Goal: Register for event/course

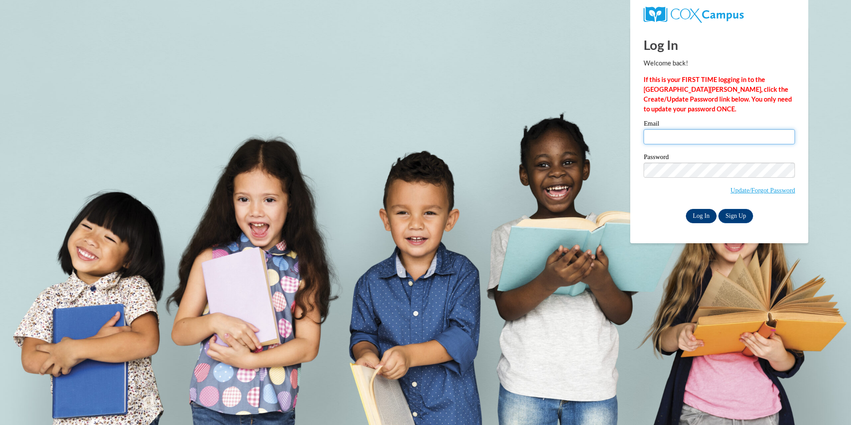
type input "Dmitchell@lcsnw.org"
click at [702, 216] on input "Log In" at bounding box center [701, 216] width 31 height 14
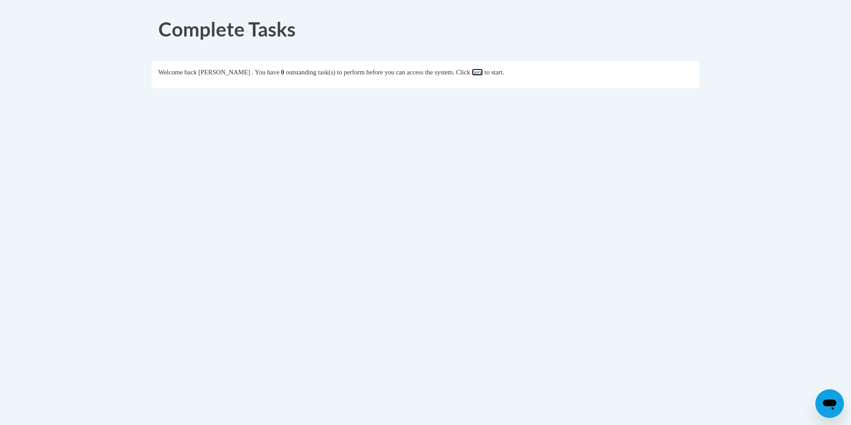
click at [483, 72] on link "here" at bounding box center [477, 72] width 11 height 7
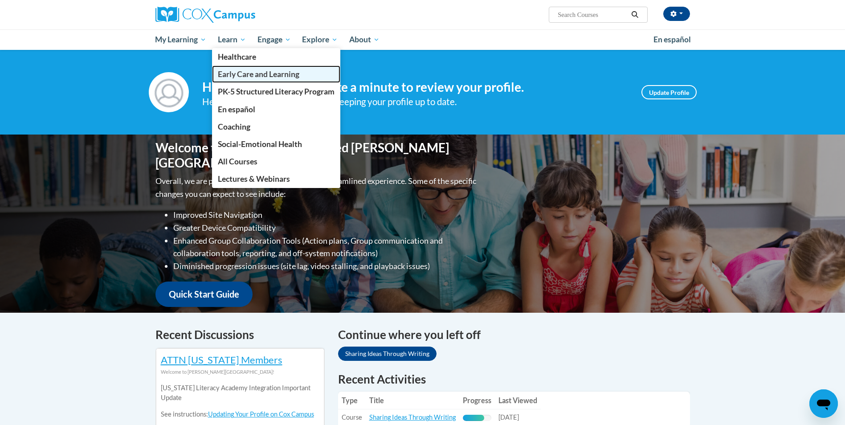
click at [244, 70] on span "Early Care and Learning" at bounding box center [258, 73] width 81 height 9
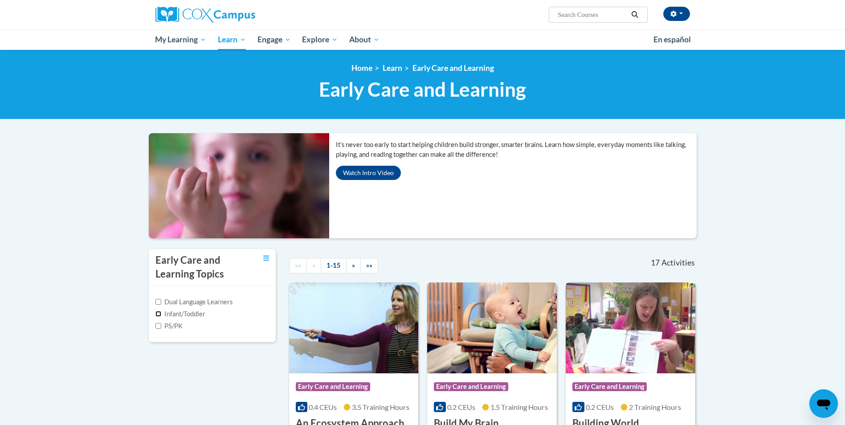
click at [159, 313] on input "Infant/Toddler" at bounding box center [158, 314] width 6 height 6
checkbox input "true"
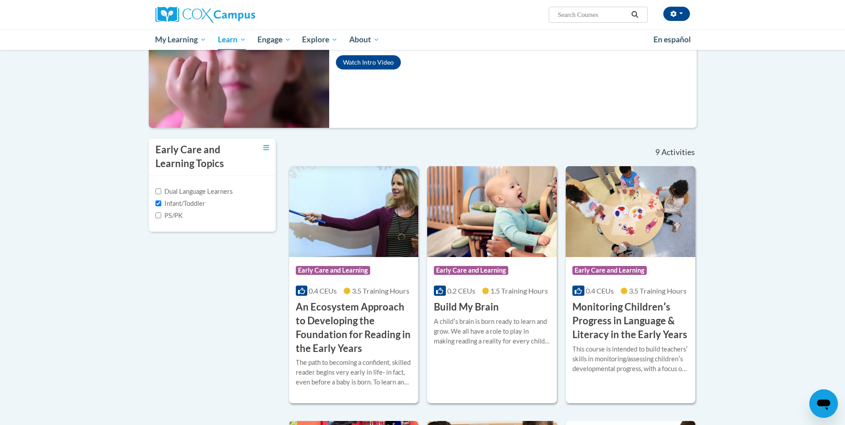
scroll to position [114, 0]
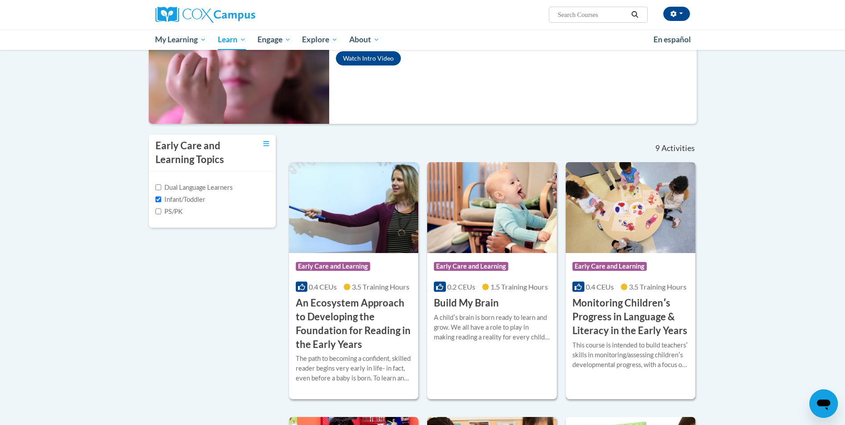
click at [609, 304] on h3 "Monitoring Childrenʹs Progress in Language & Literacy in the Early Years" at bounding box center [630, 316] width 116 height 41
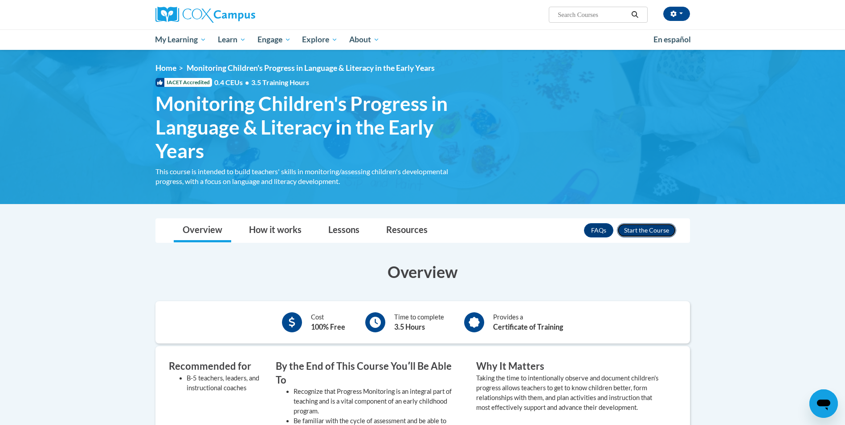
click at [652, 231] on button "Enroll" at bounding box center [646, 230] width 59 height 14
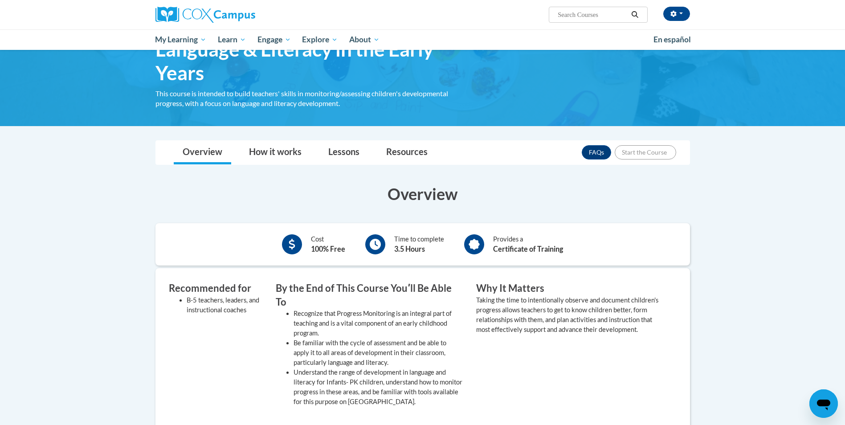
scroll to position [85, 0]
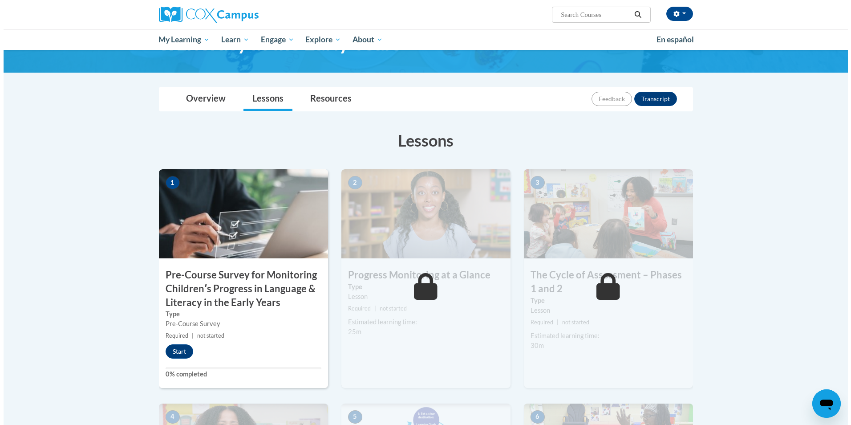
scroll to position [86, 0]
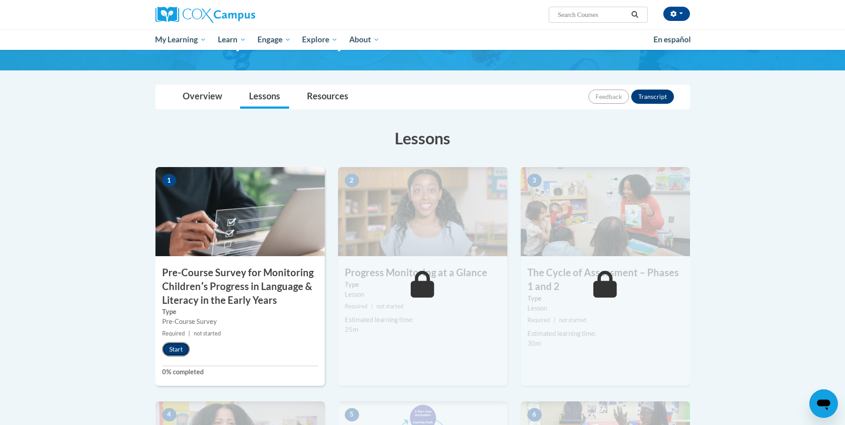
click at [180, 350] on button "Start" at bounding box center [176, 349] width 28 height 14
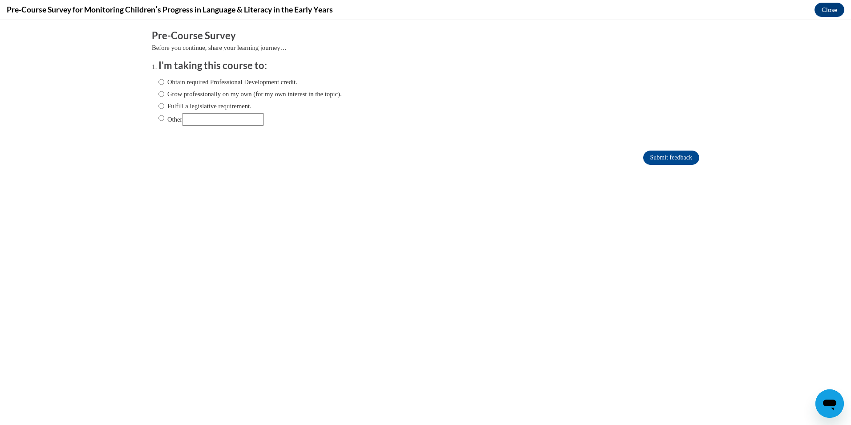
scroll to position [0, 0]
click at [159, 84] on label "Obtain required Professional Development credit." at bounding box center [228, 82] width 139 height 10
click at [159, 84] on input "Obtain required Professional Development credit." at bounding box center [162, 82] width 6 height 10
radio input "true"
click at [672, 157] on input "Submit feedback" at bounding box center [672, 158] width 56 height 14
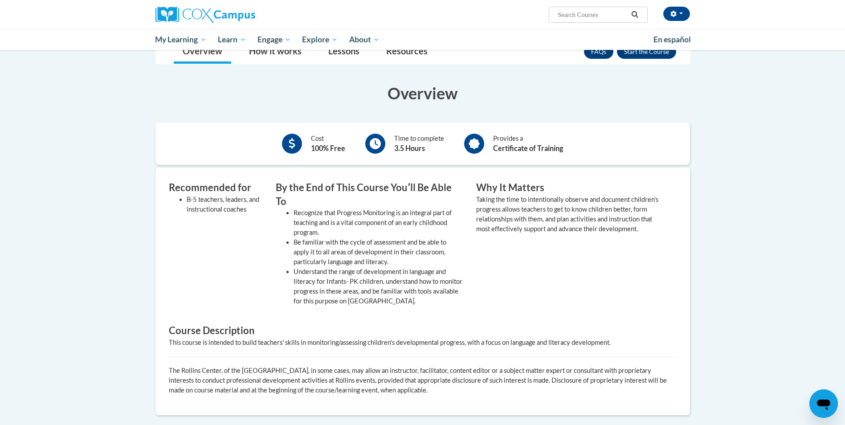
scroll to position [101, 0]
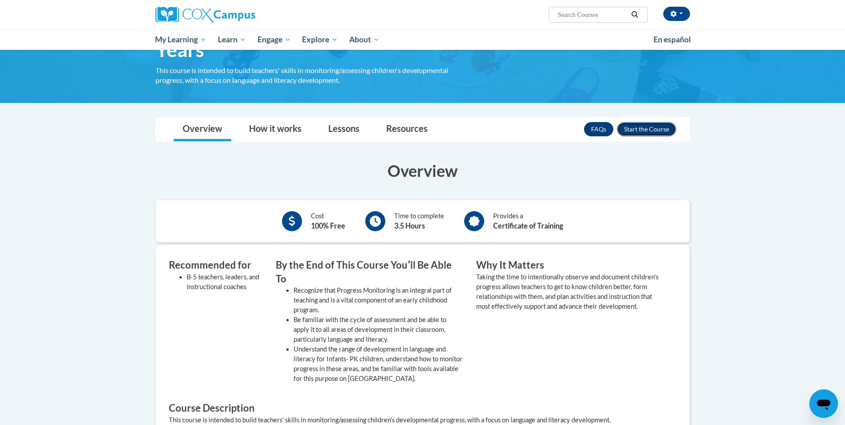
click at [639, 129] on button "Enroll" at bounding box center [646, 129] width 59 height 14
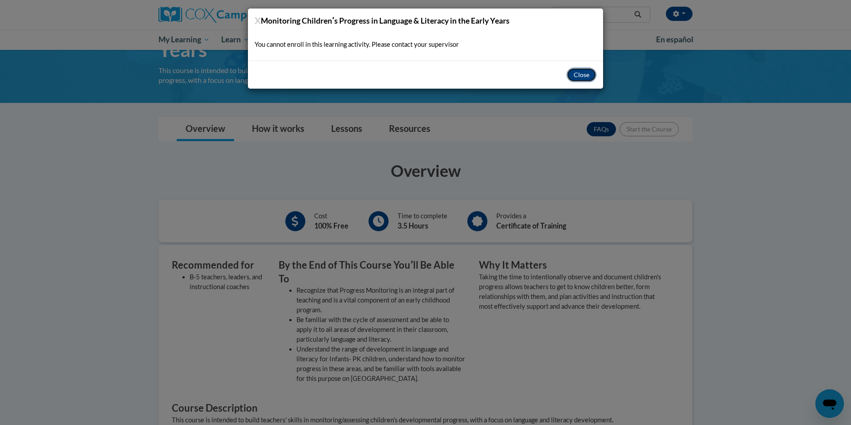
click at [583, 76] on button "Close" at bounding box center [582, 75] width 30 height 14
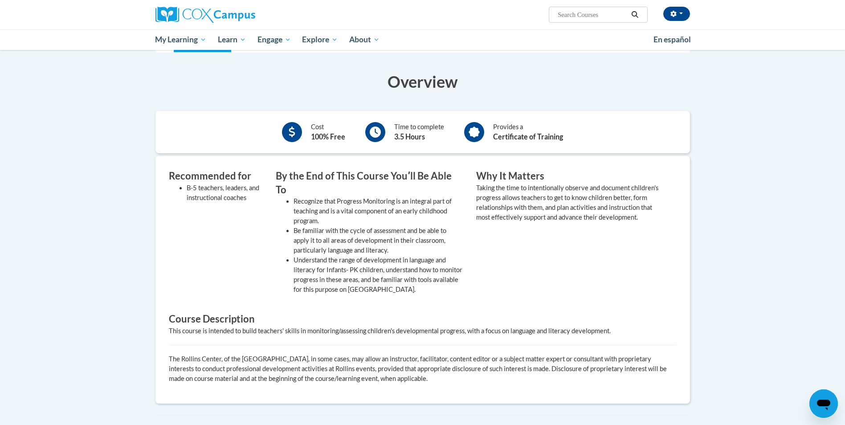
scroll to position [187, 0]
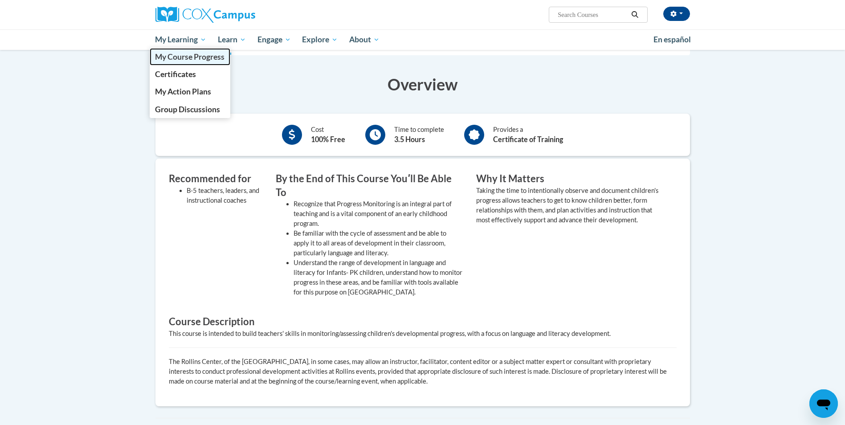
click at [202, 54] on span "My Course Progress" at bounding box center [189, 56] width 69 height 9
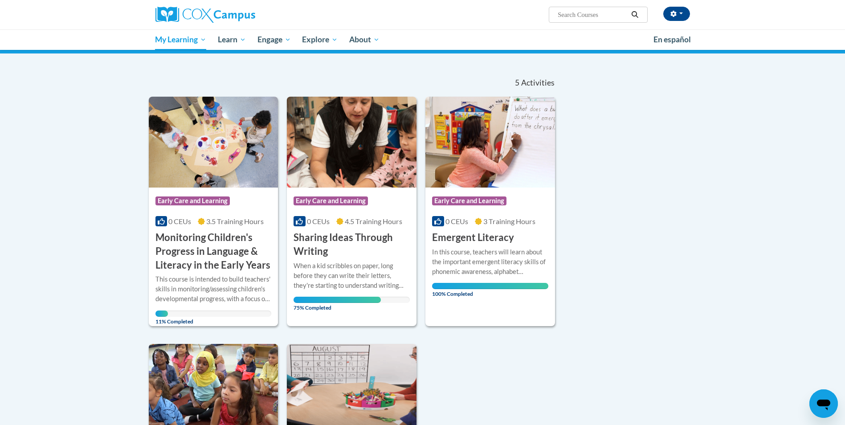
scroll to position [62, 0]
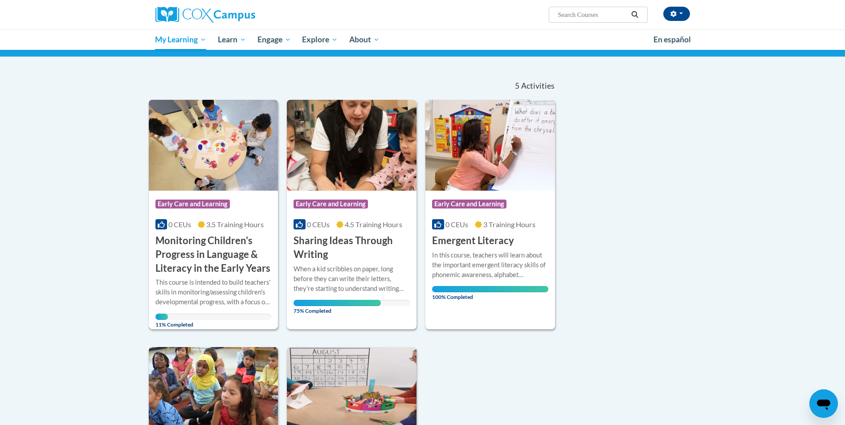
click at [179, 256] on h3 "Monitoring Children's Progress in Language & Literacy in the Early Years" at bounding box center [213, 254] width 116 height 41
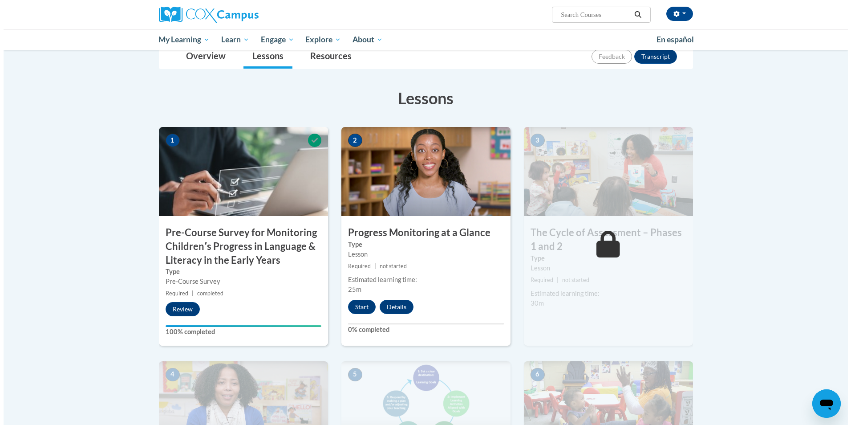
scroll to position [128, 0]
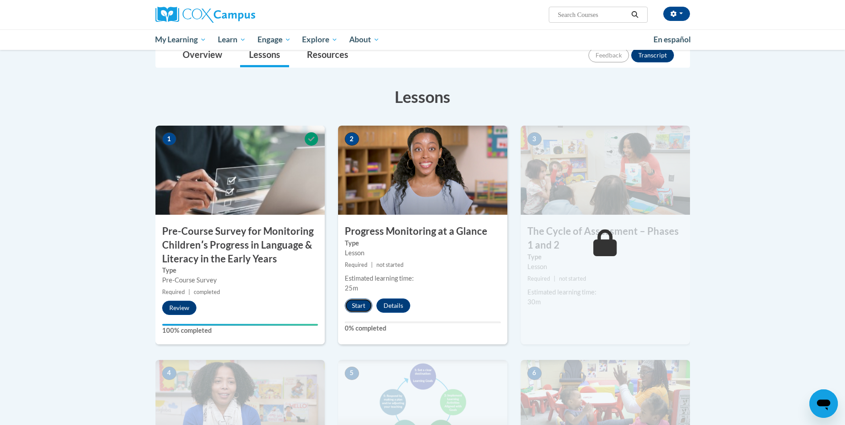
click at [361, 304] on button "Start" at bounding box center [359, 305] width 28 height 14
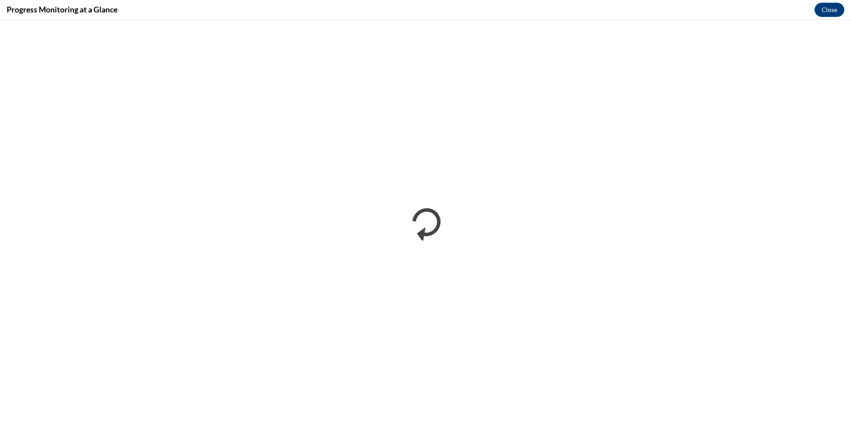
scroll to position [0, 0]
click at [829, 8] on button "Close" at bounding box center [830, 10] width 30 height 14
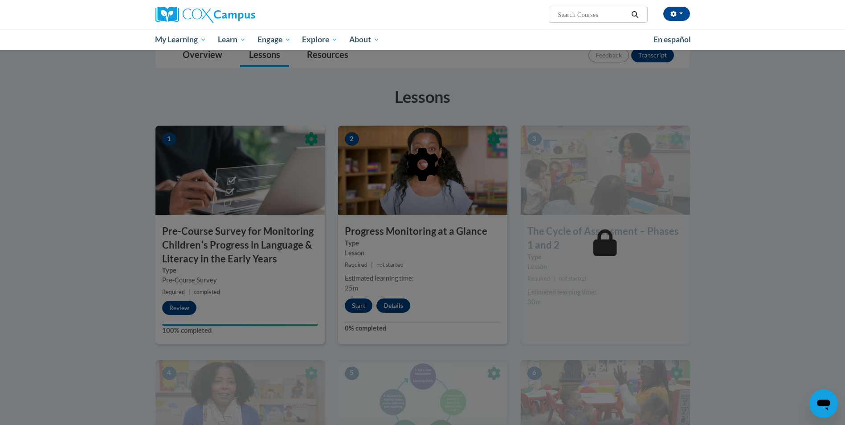
click at [352, 306] on div at bounding box center [422, 212] width 845 height 425
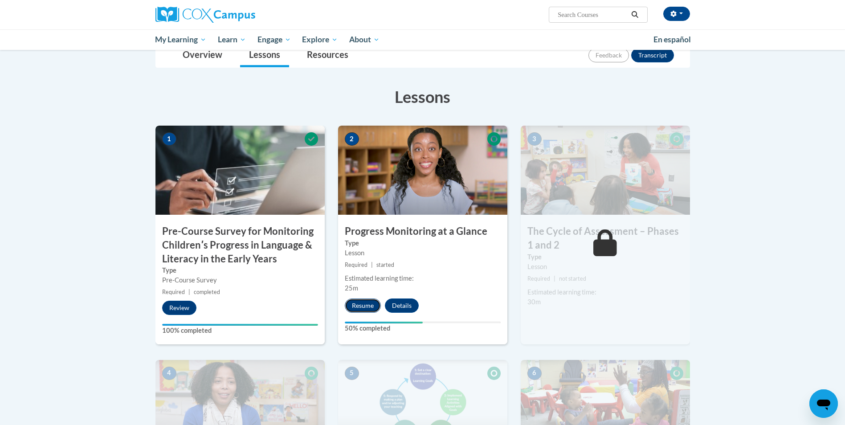
click at [367, 307] on button "Resume" at bounding box center [363, 305] width 36 height 14
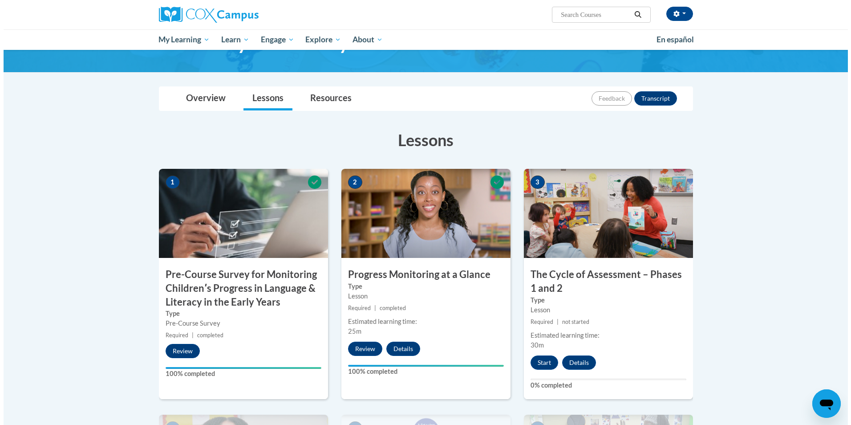
scroll to position [86, 0]
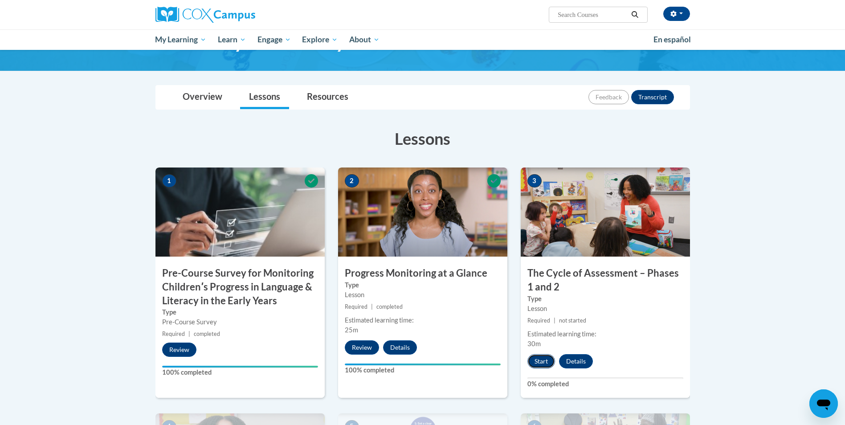
click at [540, 358] on button "Start" at bounding box center [541, 361] width 28 height 14
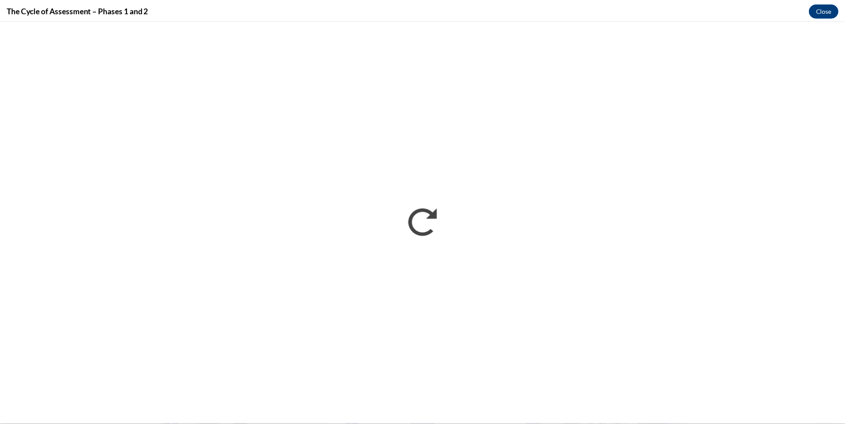
scroll to position [0, 0]
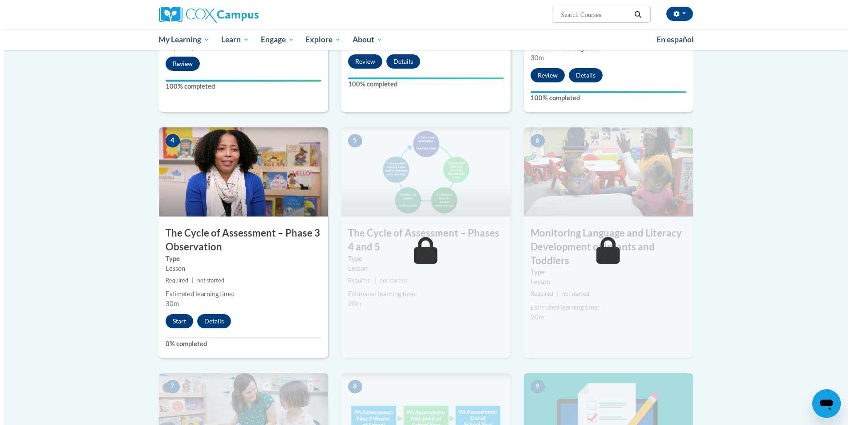
scroll to position [314, 0]
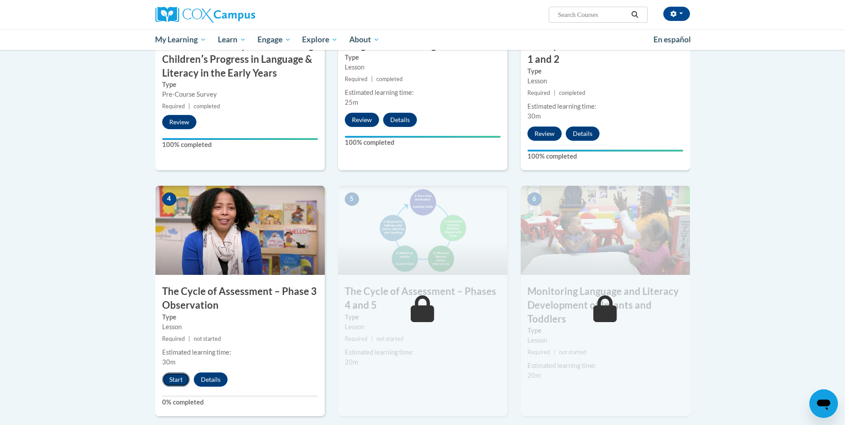
click at [173, 380] on button "Start" at bounding box center [176, 379] width 28 height 14
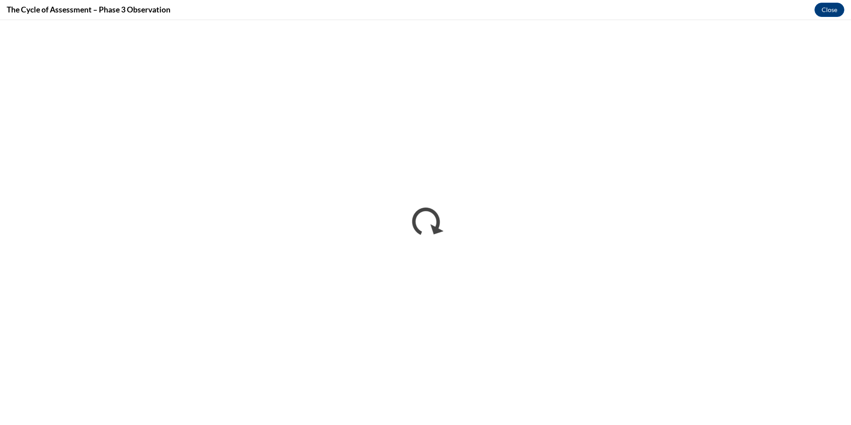
scroll to position [0, 0]
